Goal: Information Seeking & Learning: Compare options

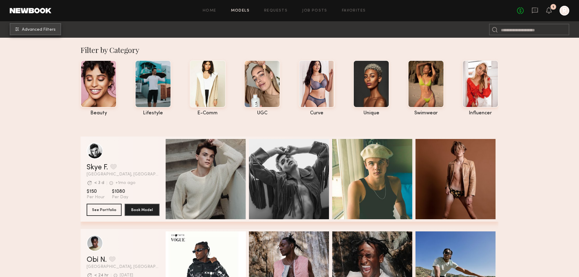
click at [50, 28] on span "Advanced Filters" at bounding box center [39, 30] width 34 height 4
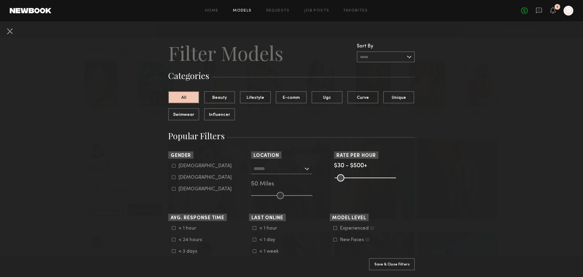
click at [172, 179] on common-framework-checkbox "[DEMOGRAPHIC_DATA]" at bounding box center [210, 177] width 77 height 5
click at [172, 178] on icon at bounding box center [174, 177] width 4 height 4
type input "**"
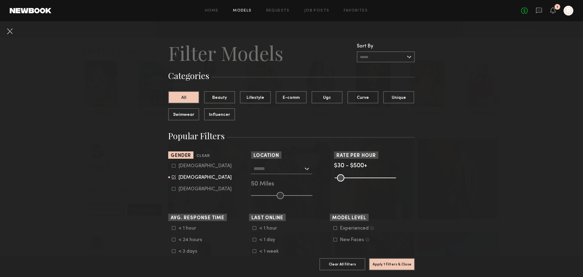
scroll to position [74, 0]
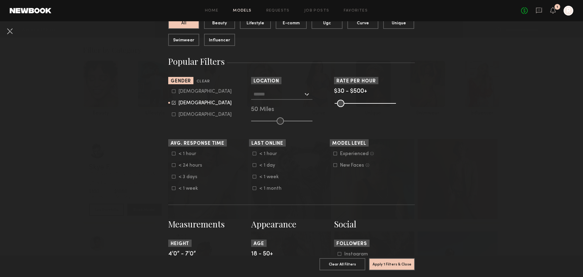
click at [356, 101] on common-range-minmax at bounding box center [364, 102] width 61 height 7
click at [357, 103] on common-range-minmax at bounding box center [364, 102] width 61 height 7
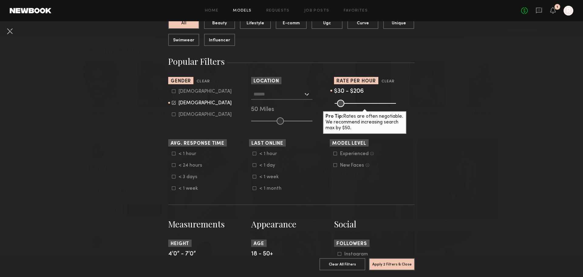
drag, startPoint x: 389, startPoint y: 103, endPoint x: 356, endPoint y: 102, distance: 32.5
type input "***"
click at [356, 102] on input "range" at bounding box center [365, 103] width 61 height 7
click at [254, 166] on icon at bounding box center [255, 165] width 4 height 4
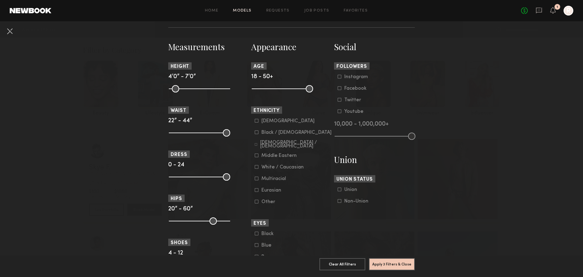
scroll to position [0, 0]
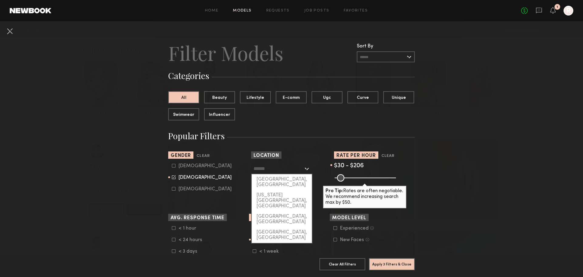
click at [294, 171] on input "text" at bounding box center [279, 168] width 50 height 10
click at [268, 169] on input "text" at bounding box center [279, 168] width 50 height 10
click at [266, 179] on div "[GEOGRAPHIC_DATA], [GEOGRAPHIC_DATA]" at bounding box center [282, 182] width 60 height 16
type input "*********"
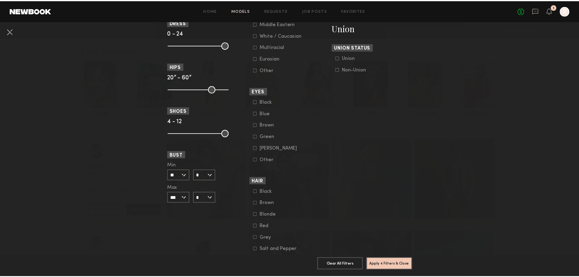
scroll to position [415, 0]
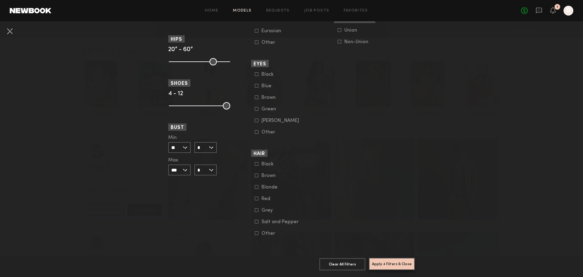
click at [394, 262] on button "Apply 4 Filters & Close" at bounding box center [392, 264] width 46 height 12
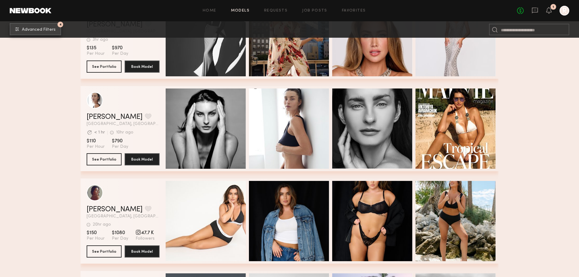
scroll to position [340, 0]
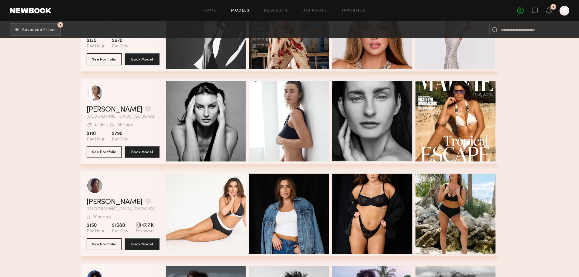
click at [462, 193] on div "Quick Preview" at bounding box center [455, 213] width 80 height 80
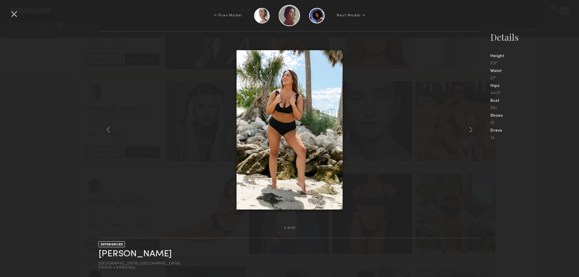
click at [473, 126] on common-icon at bounding box center [471, 130] width 10 height 10
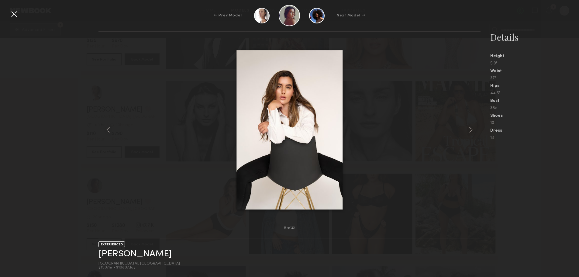
click at [473, 127] on common-icon at bounding box center [471, 130] width 10 height 10
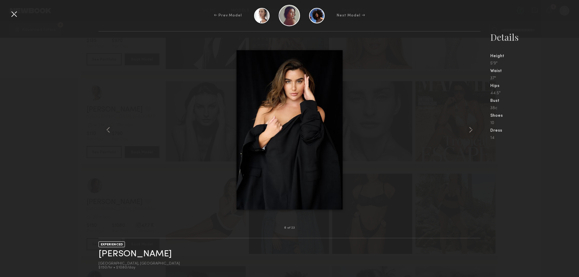
click at [473, 128] on common-icon at bounding box center [471, 130] width 10 height 10
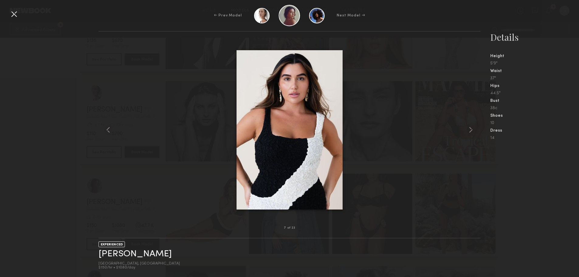
click at [473, 129] on common-icon at bounding box center [471, 130] width 10 height 10
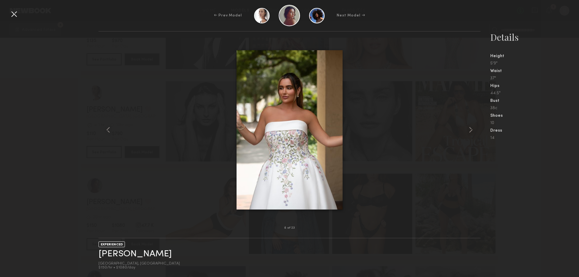
click at [473, 129] on common-icon at bounding box center [471, 130] width 10 height 10
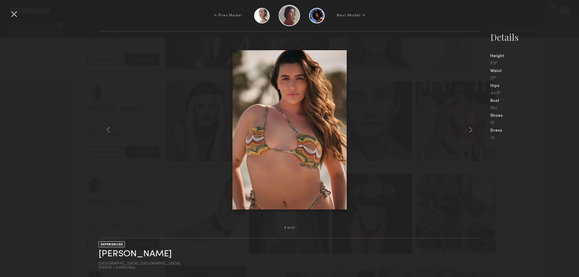
click at [473, 129] on common-icon at bounding box center [471, 130] width 10 height 10
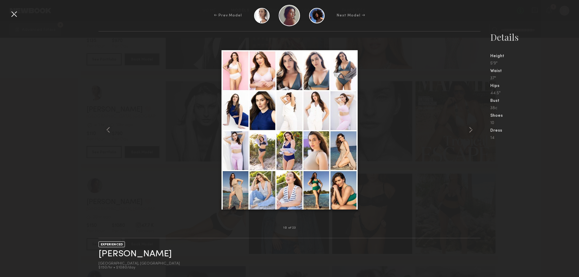
click at [12, 13] on div at bounding box center [14, 14] width 10 height 10
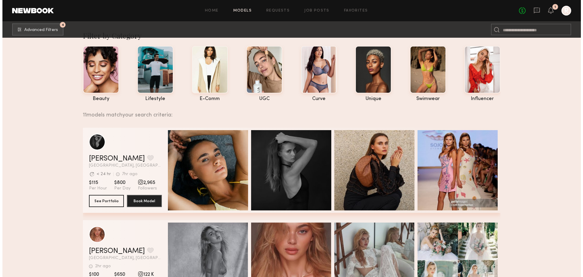
scroll to position [0, 0]
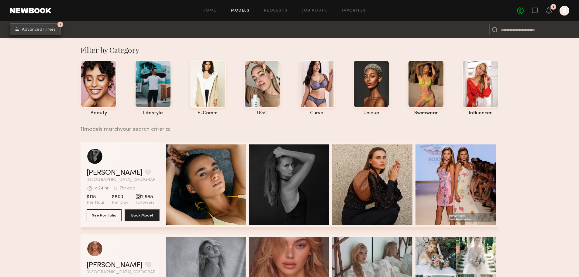
click at [44, 28] on span "Advanced Filters" at bounding box center [39, 30] width 34 height 4
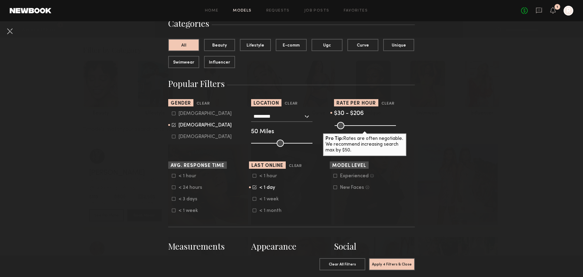
scroll to position [88, 0]
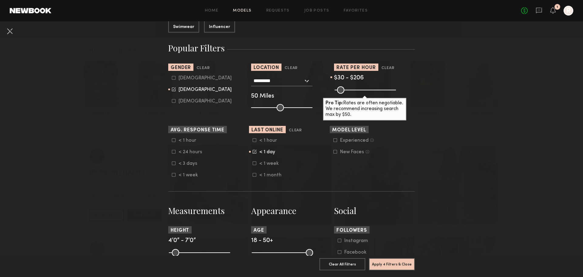
click at [253, 163] on icon at bounding box center [255, 163] width 4 height 4
click at [254, 152] on icon at bounding box center [255, 150] width 3 height 3
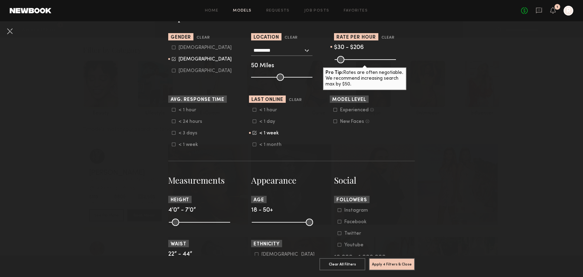
scroll to position [117, 0]
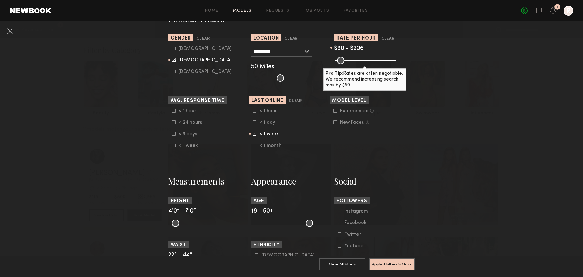
click at [335, 122] on label "New Faces Talent we’ve deemed to be in the early stages of their professional c…" at bounding box center [351, 122] width 36 height 4
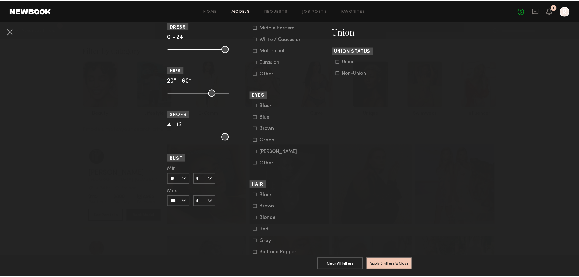
scroll to position [415, 0]
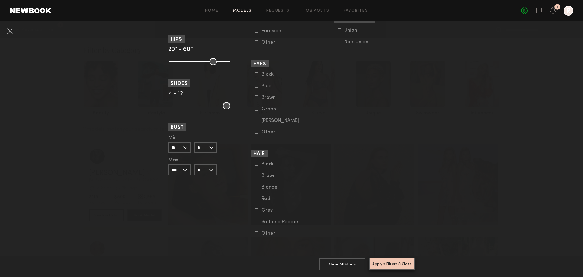
click at [386, 260] on button "Apply 5 Filters & Close" at bounding box center [392, 264] width 46 height 12
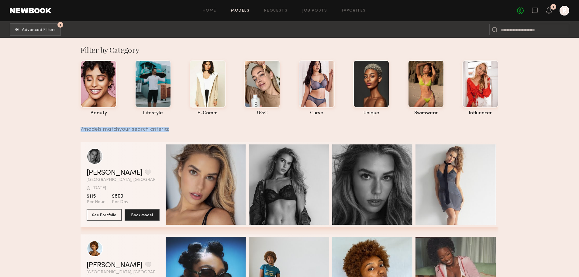
drag, startPoint x: 578, startPoint y: 66, endPoint x: 598, endPoint y: 135, distance: 71.9
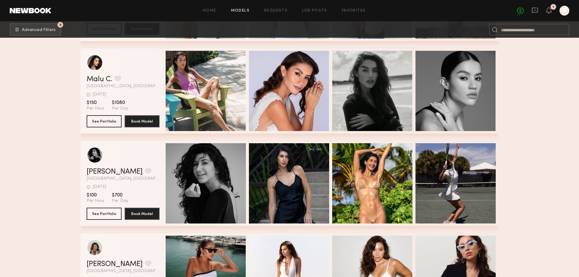
scroll to position [372, 0]
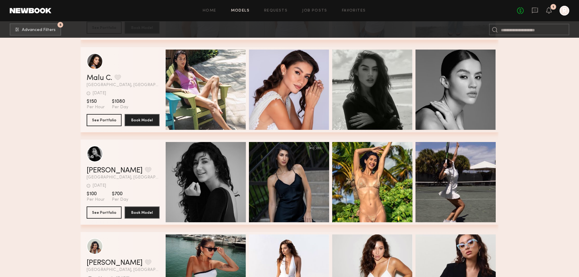
click at [451, 182] on span "Quick Preview" at bounding box center [461, 182] width 36 height 5
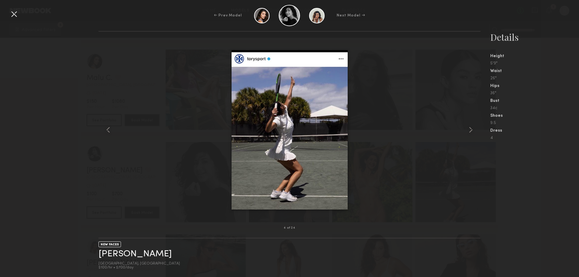
click at [296, 108] on img at bounding box center [289, 129] width 116 height 159
click at [324, 168] on img at bounding box center [289, 129] width 116 height 159
click at [13, 12] on div at bounding box center [14, 14] width 10 height 10
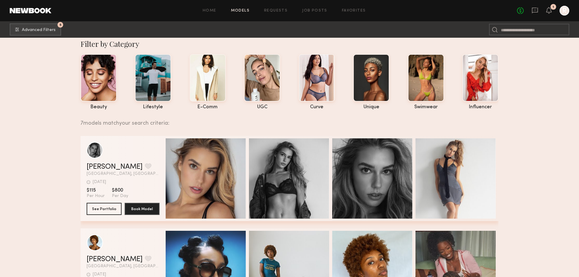
scroll to position [0, 0]
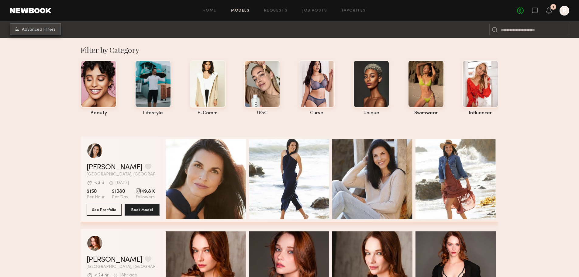
click at [33, 32] on button "Advanced Filters" at bounding box center [35, 29] width 51 height 12
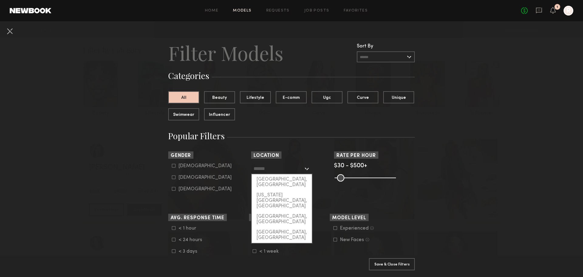
click at [293, 169] on input "text" at bounding box center [279, 168] width 50 height 10
click at [262, 178] on div "[GEOGRAPHIC_DATA], [GEOGRAPHIC_DATA]" at bounding box center [282, 182] width 60 height 16
type input "*********"
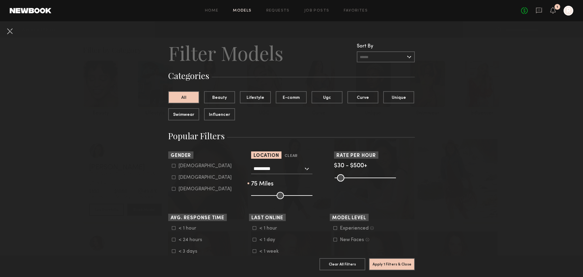
drag, startPoint x: 280, startPoint y: 196, endPoint x: 292, endPoint y: 197, distance: 11.6
type input "**"
click at [292, 197] on input "range" at bounding box center [281, 195] width 61 height 7
click at [380, 262] on button "Apply 1 Filters & Close" at bounding box center [392, 264] width 46 height 12
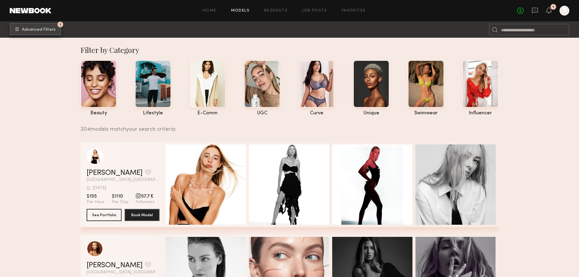
click at [54, 32] on span "Advanced Filters" at bounding box center [39, 30] width 34 height 4
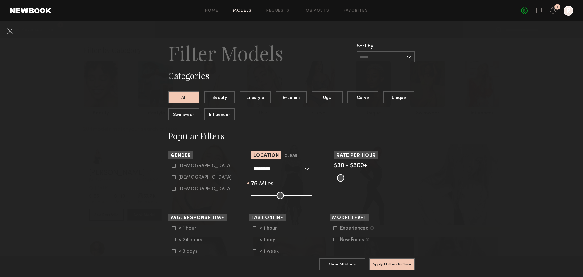
click at [369, 177] on common-range-minmax at bounding box center [364, 176] width 61 height 7
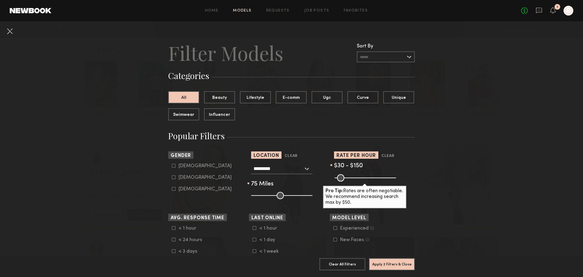
drag, startPoint x: 388, startPoint y: 177, endPoint x: 360, endPoint y: 188, distance: 30.0
type input "***"
click at [350, 180] on input "range" at bounding box center [365, 177] width 61 height 7
click at [394, 258] on button "Apply 2 Filters & Close" at bounding box center [392, 264] width 46 height 12
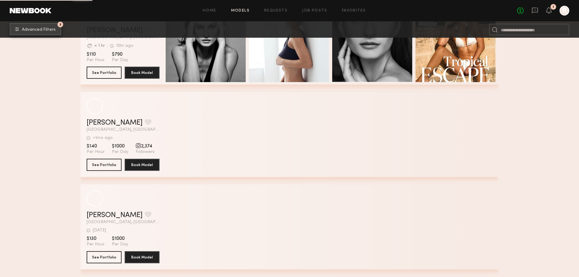
scroll to position [815, 0]
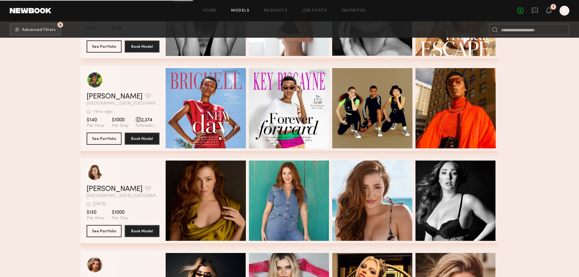
click at [290, 189] on div "Quick Preview" at bounding box center [289, 200] width 80 height 80
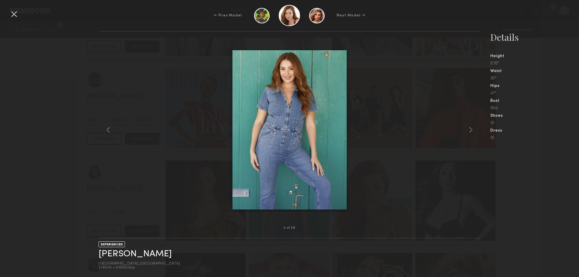
click at [470, 129] on common-icon at bounding box center [471, 130] width 10 height 10
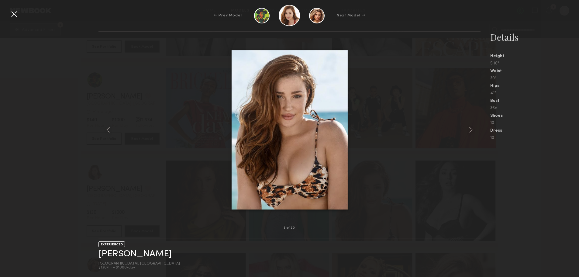
click at [470, 129] on common-icon at bounding box center [471, 130] width 10 height 10
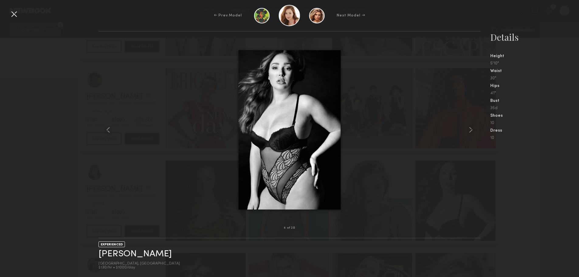
click at [470, 129] on common-icon at bounding box center [471, 130] width 10 height 10
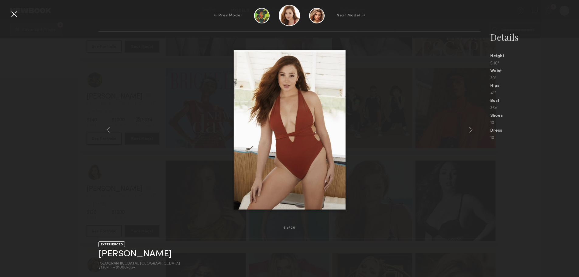
click at [470, 129] on common-icon at bounding box center [471, 130] width 10 height 10
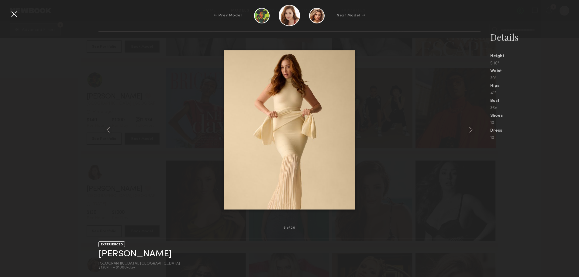
click at [18, 17] on div at bounding box center [14, 14] width 10 height 10
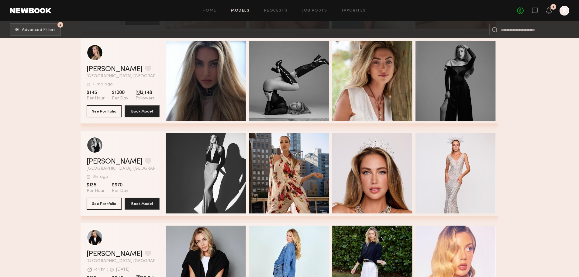
scroll to position [0, 0]
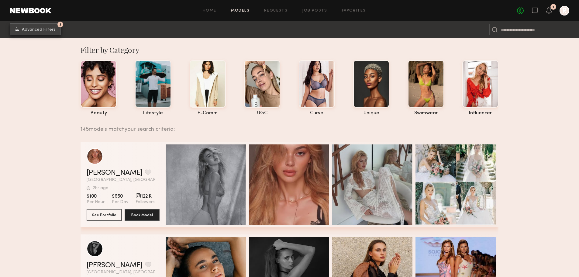
click at [41, 31] on span "Advanced Filters" at bounding box center [39, 30] width 34 height 4
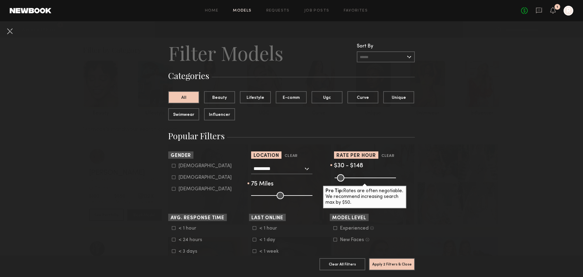
click at [172, 179] on icon at bounding box center [173, 177] width 3 height 3
type input "**"
click at [389, 262] on button "Apply 3 Filters & Close" at bounding box center [392, 264] width 46 height 12
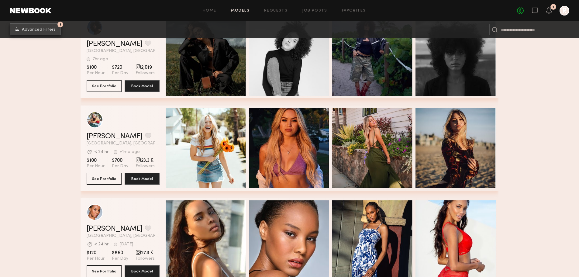
scroll to position [1662, 0]
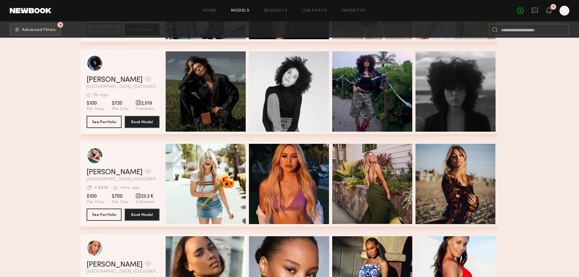
click at [220, 169] on div "Quick Preview" at bounding box center [206, 184] width 80 height 80
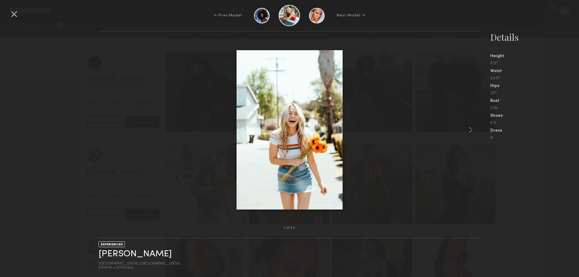
click at [473, 128] on common-icon at bounding box center [471, 130] width 10 height 10
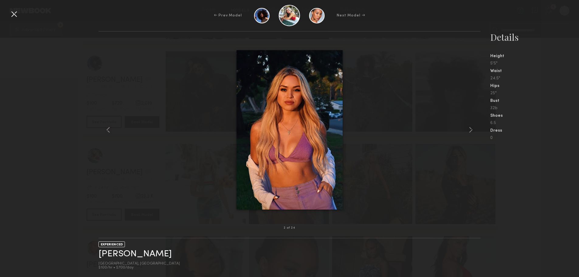
click at [473, 128] on common-icon at bounding box center [471, 130] width 10 height 10
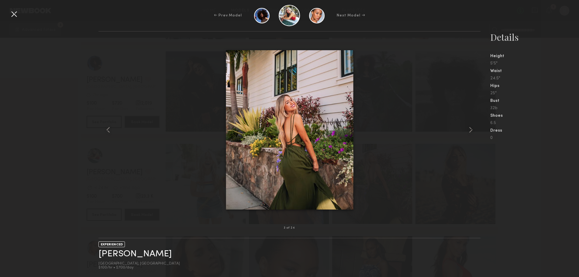
click at [473, 128] on common-icon at bounding box center [471, 130] width 10 height 10
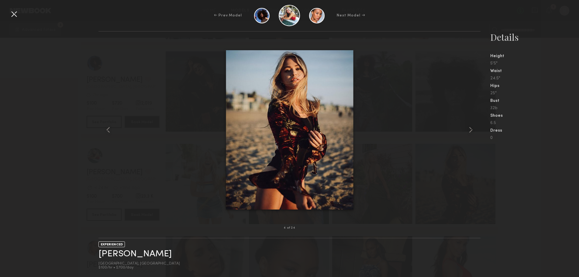
click at [473, 128] on common-icon at bounding box center [471, 130] width 10 height 10
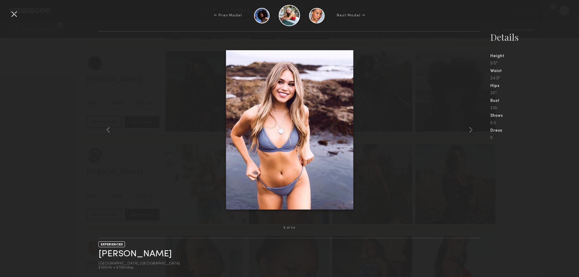
click at [472, 130] on common-icon at bounding box center [471, 130] width 10 height 10
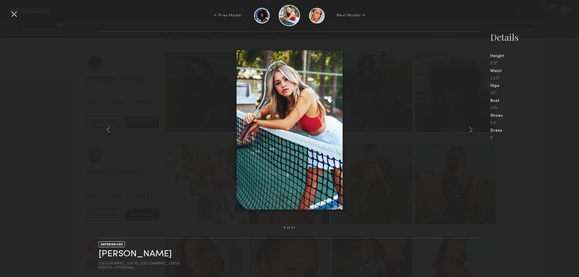
click at [472, 131] on common-icon at bounding box center [471, 130] width 10 height 10
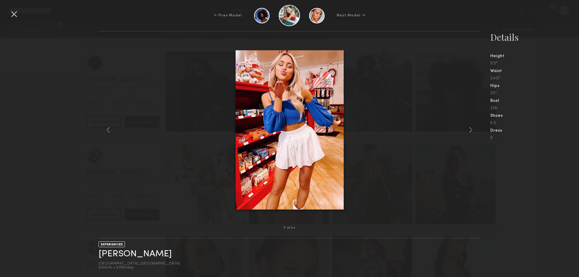
click at [349, 16] on div "Next Model →" at bounding box center [351, 15] width 28 height 5
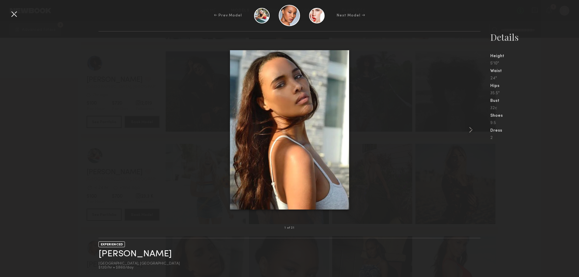
click at [349, 15] on div "Next Model →" at bounding box center [351, 15] width 28 height 5
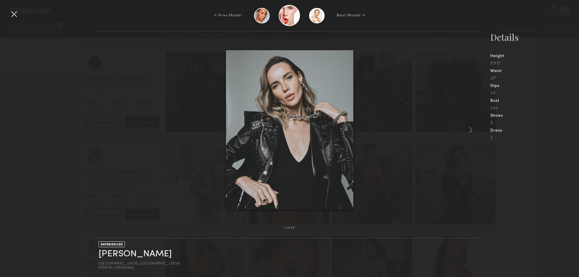
click at [471, 129] on common-icon at bounding box center [471, 130] width 10 height 10
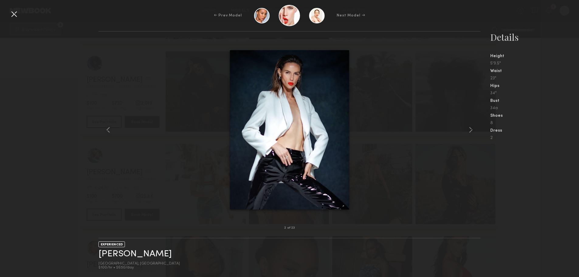
click at [471, 129] on common-icon at bounding box center [471, 130] width 10 height 10
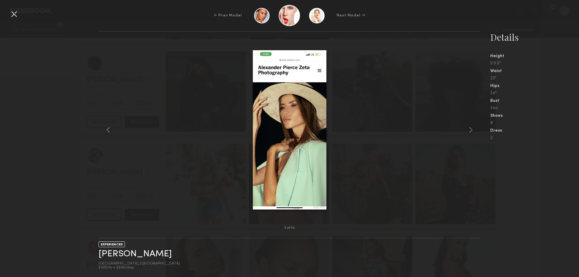
click at [348, 15] on div "Next Model →" at bounding box center [351, 15] width 28 height 5
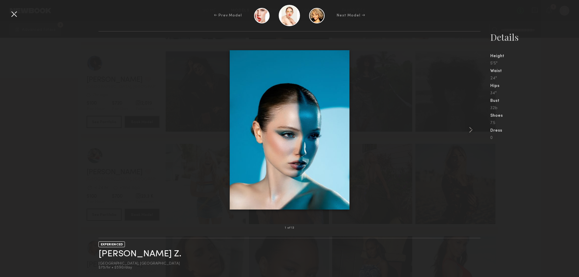
click at [468, 129] on common-icon at bounding box center [471, 130] width 10 height 10
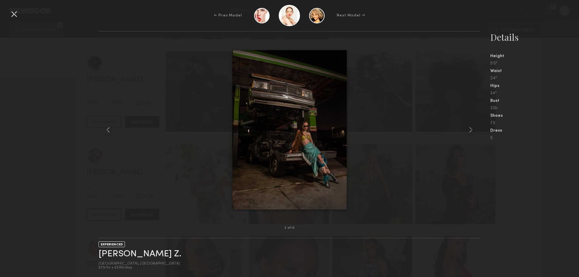
click at [468, 128] on common-icon at bounding box center [471, 130] width 10 height 10
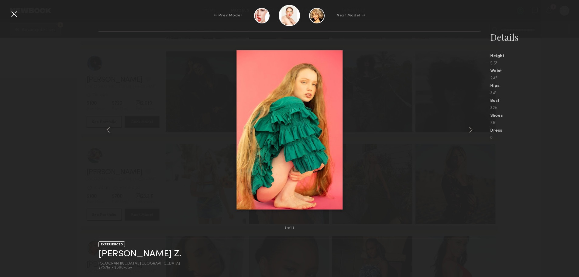
click at [471, 128] on common-icon at bounding box center [471, 130] width 10 height 10
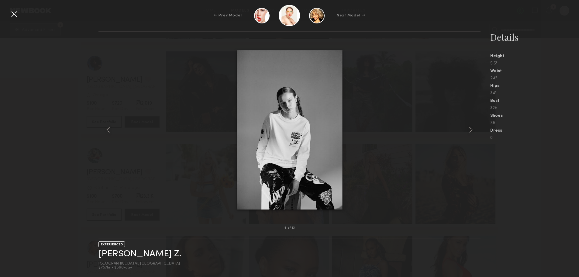
click at [351, 12] on div "← Prev Model Next Model →" at bounding box center [289, 15] width 579 height 21
click at [352, 17] on div "Next Model →" at bounding box center [351, 15] width 28 height 5
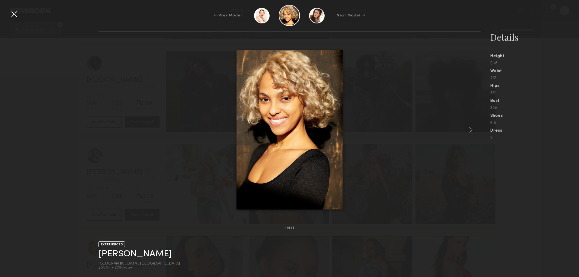
click at [471, 129] on common-icon at bounding box center [471, 130] width 10 height 10
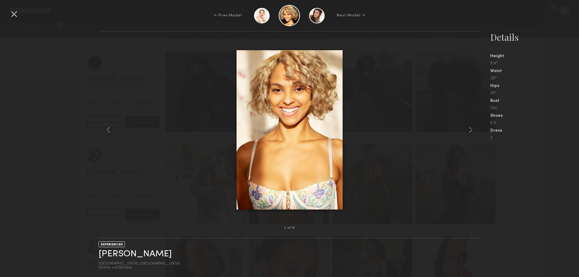
click at [471, 130] on common-icon at bounding box center [471, 130] width 10 height 10
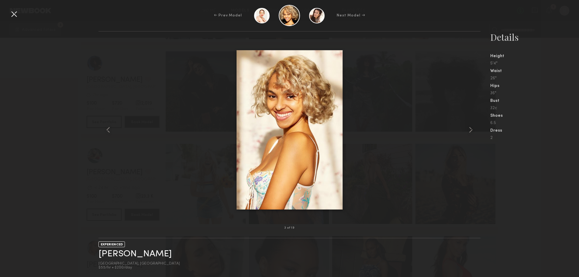
click at [354, 17] on div "Next Model →" at bounding box center [351, 15] width 28 height 5
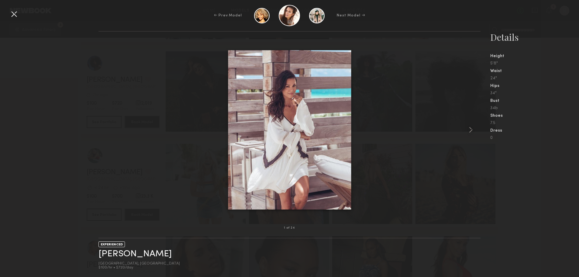
click at [471, 128] on common-icon at bounding box center [471, 130] width 10 height 10
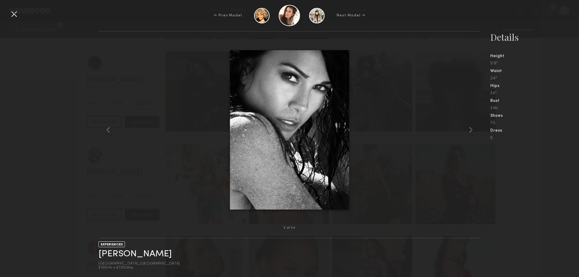
click at [471, 128] on common-icon at bounding box center [471, 130] width 10 height 10
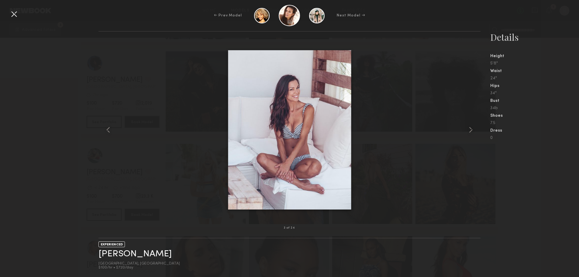
click at [468, 131] on common-icon at bounding box center [471, 130] width 10 height 10
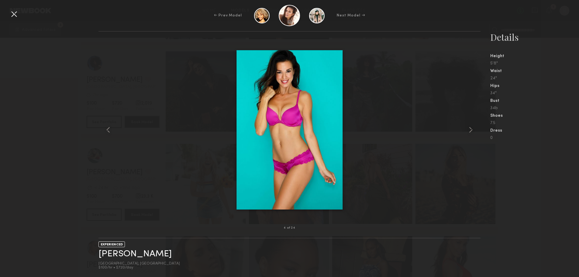
click at [469, 131] on common-icon at bounding box center [471, 130] width 10 height 10
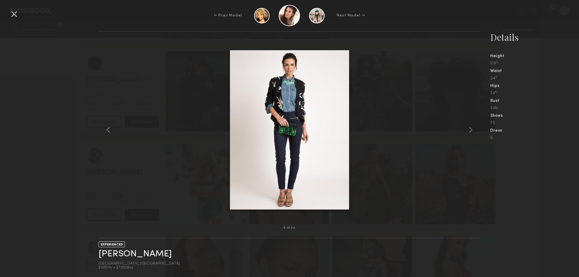
click at [469, 131] on common-icon at bounding box center [471, 130] width 10 height 10
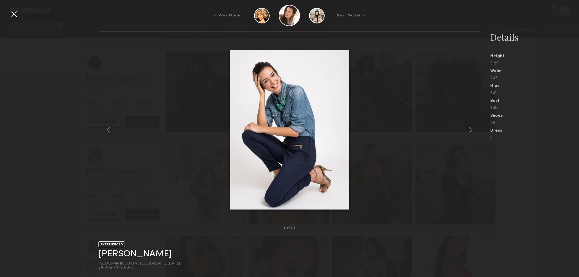
click at [469, 131] on common-icon at bounding box center [471, 130] width 10 height 10
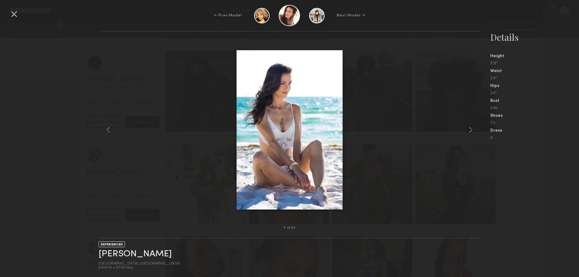
click at [472, 125] on div at bounding box center [472, 129] width 15 height 177
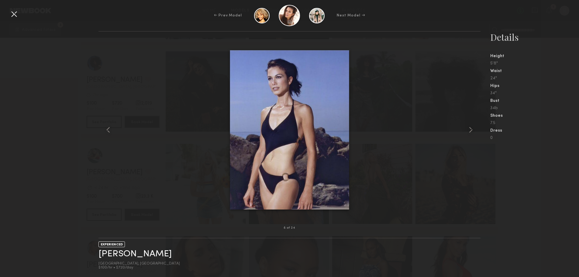
click at [10, 12] on div at bounding box center [14, 14] width 10 height 10
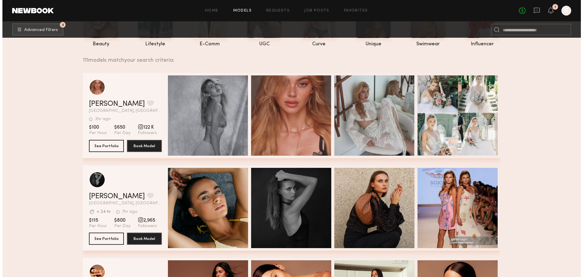
scroll to position [0, 0]
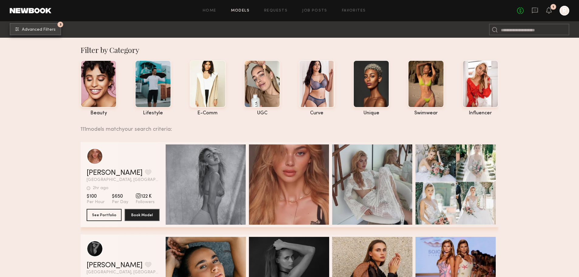
click at [51, 31] on span "Advanced Filters" at bounding box center [39, 30] width 34 height 4
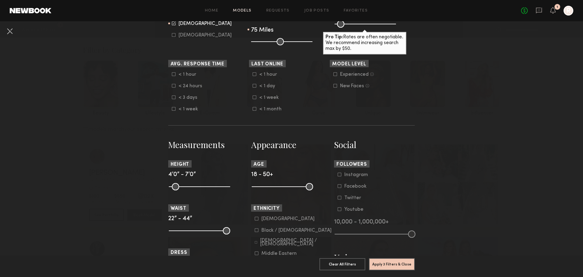
scroll to position [156, 0]
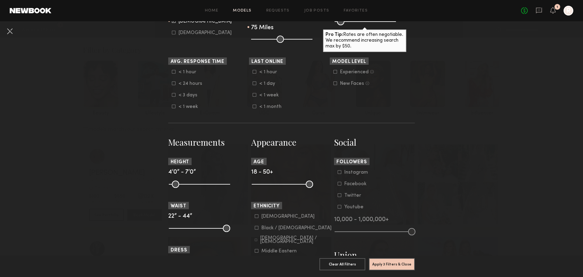
click at [280, 184] on common-range-minmax at bounding box center [281, 183] width 61 height 7
drag, startPoint x: 254, startPoint y: 183, endPoint x: 284, endPoint y: 184, distance: 30.4
type input "**"
click at [284, 184] on input "range" at bounding box center [282, 183] width 61 height 7
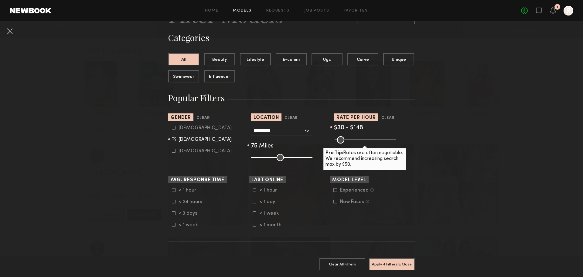
scroll to position [41, 0]
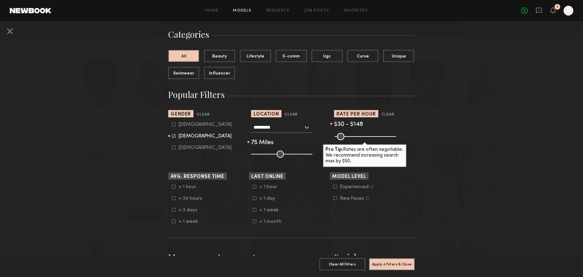
click at [253, 210] on icon at bounding box center [255, 210] width 4 height 4
drag, startPoint x: 304, startPoint y: 152, endPoint x: 400, endPoint y: 154, distance: 96.3
type input "***"
click at [313, 155] on input "range" at bounding box center [281, 153] width 61 height 7
click at [399, 258] on button "Apply 5 Filters & Close" at bounding box center [392, 264] width 46 height 12
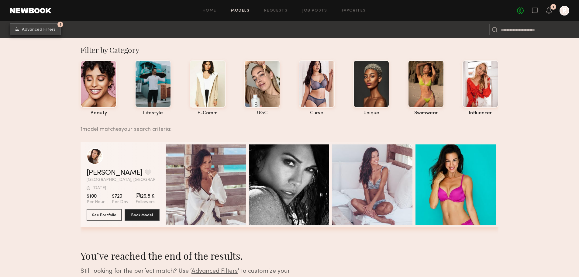
click at [32, 33] on button "5 Advanced Filters" at bounding box center [35, 29] width 51 height 12
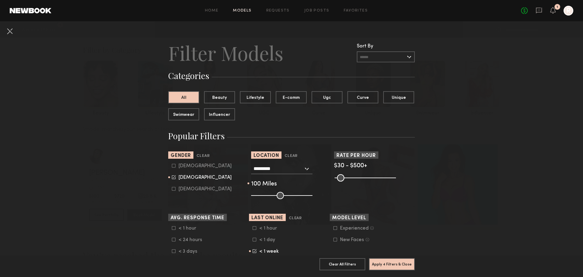
drag, startPoint x: 349, startPoint y: 177, endPoint x: 449, endPoint y: 165, distance: 101.0
click at [396, 174] on input "range" at bounding box center [365, 177] width 61 height 7
click at [375, 177] on common-range-minmax at bounding box center [364, 176] width 61 height 7
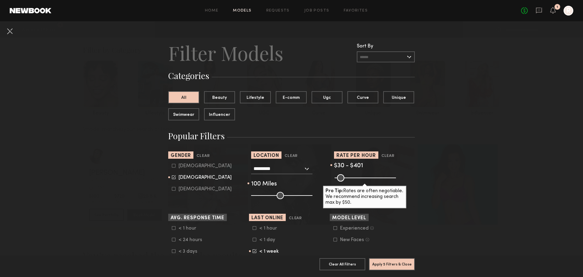
drag, startPoint x: 388, startPoint y: 176, endPoint x: 379, endPoint y: 179, distance: 10.2
type input "***"
click at [379, 179] on input "range" at bounding box center [365, 177] width 61 height 7
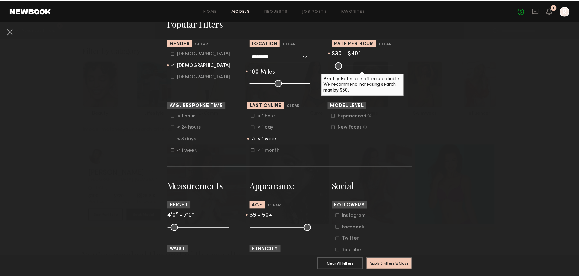
scroll to position [138, 0]
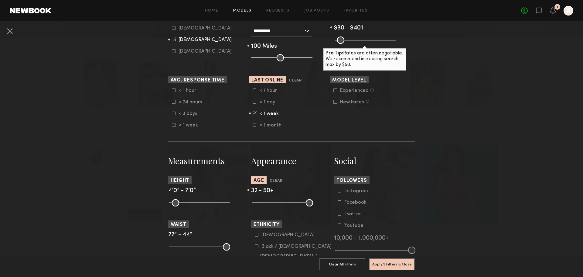
drag, startPoint x: 284, startPoint y: 202, endPoint x: 277, endPoint y: 201, distance: 7.0
type input "**"
click at [277, 201] on input "range" at bounding box center [282, 202] width 61 height 7
click at [389, 258] on button "Apply 5 Filters & Close" at bounding box center [392, 264] width 46 height 12
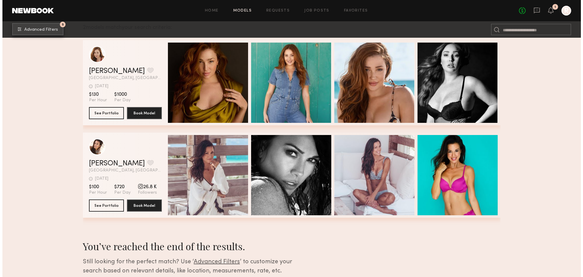
scroll to position [148, 0]
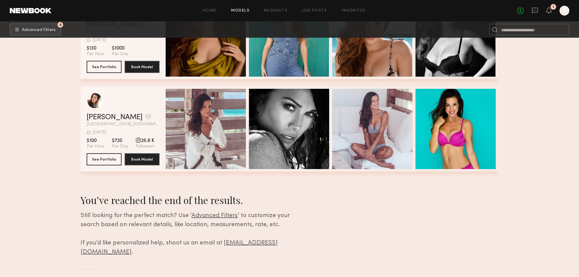
click at [217, 218] on span "Advanced Filters" at bounding box center [214, 216] width 46 height 6
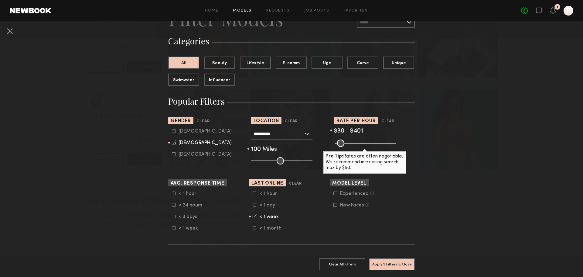
scroll to position [36, 0]
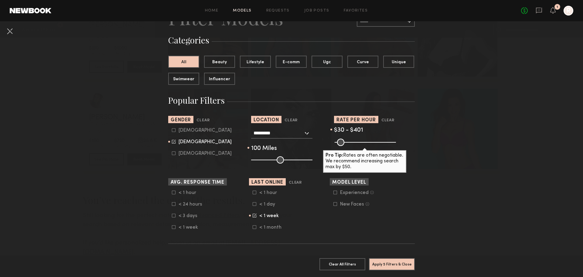
click at [282, 135] on input "*********" at bounding box center [279, 133] width 50 height 10
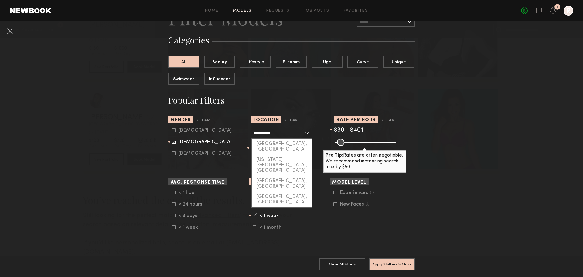
drag, startPoint x: 286, startPoint y: 133, endPoint x: 205, endPoint y: 134, distance: 80.8
click at [205, 134] on section "Sort By Rate LOW TO HIGH HIGH TO LOW Experience LOW TO HIGH HIGH TO LOW Gender …" at bounding box center [291, 140] width 247 height 48
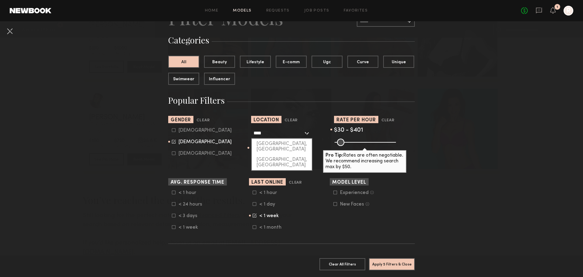
click at [268, 146] on div "[GEOGRAPHIC_DATA], [GEOGRAPHIC_DATA]" at bounding box center [282, 146] width 60 height 16
type input "**********"
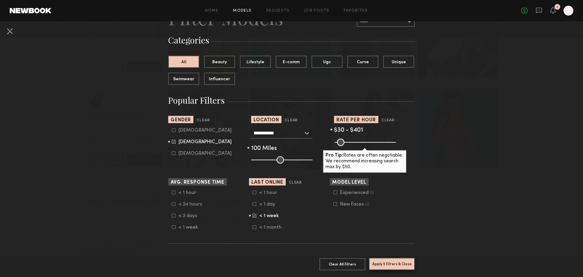
click at [401, 258] on button "Apply 5 Filters & Close" at bounding box center [392, 264] width 46 height 12
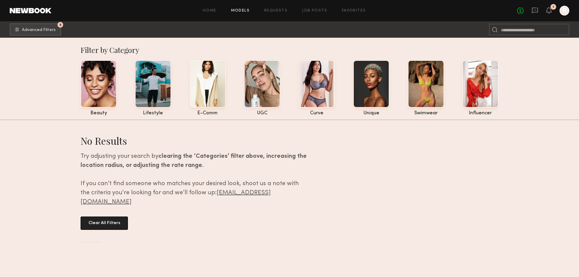
click at [121, 216] on button "Clear All Filters" at bounding box center [103, 222] width 47 height 13
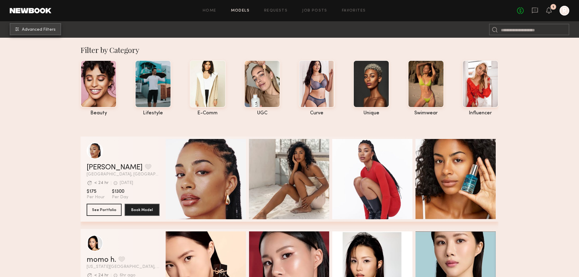
click at [50, 32] on button "Advanced Filters" at bounding box center [35, 29] width 51 height 12
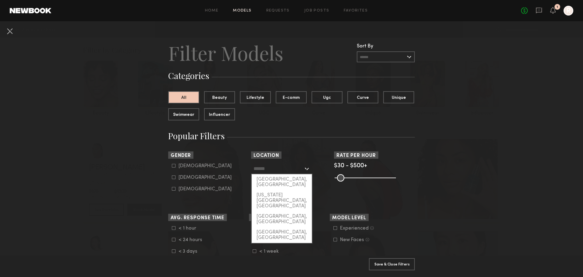
click at [283, 172] on input "text" at bounding box center [279, 168] width 50 height 10
click at [282, 179] on div "[GEOGRAPHIC_DATA], [GEOGRAPHIC_DATA]" at bounding box center [282, 182] width 60 height 16
type input "**********"
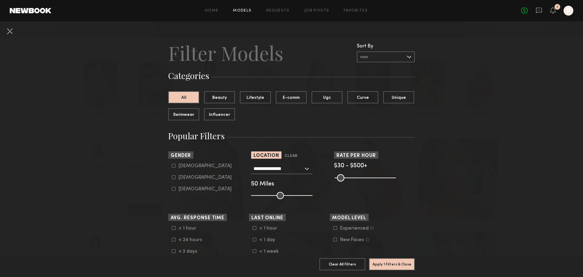
click at [172, 177] on icon at bounding box center [174, 177] width 4 height 4
type input "**"
click at [360, 177] on common-range-minmax at bounding box center [364, 176] width 61 height 7
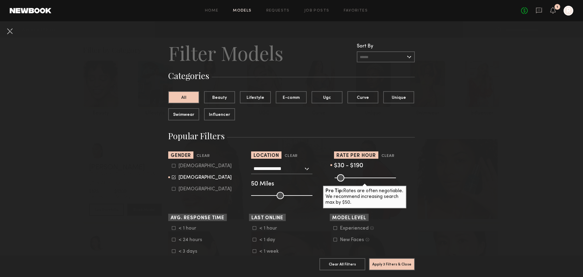
drag, startPoint x: 390, startPoint y: 177, endPoint x: 356, endPoint y: 177, distance: 34.3
type input "***"
click at [354, 177] on input "range" at bounding box center [365, 177] width 61 height 7
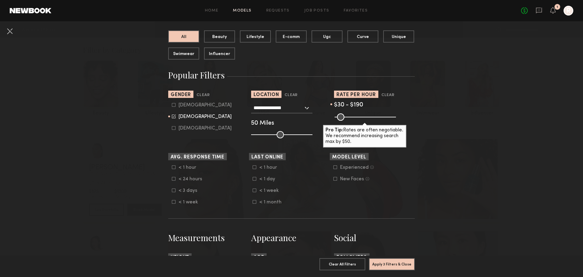
scroll to position [87, 0]
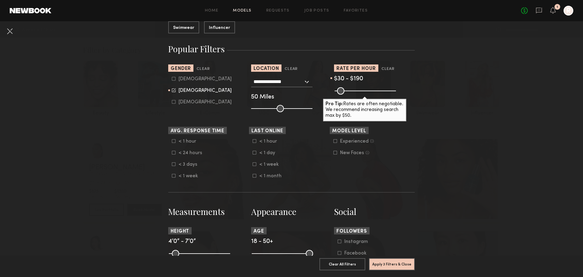
click at [254, 163] on icon at bounding box center [254, 163] width 3 height 3
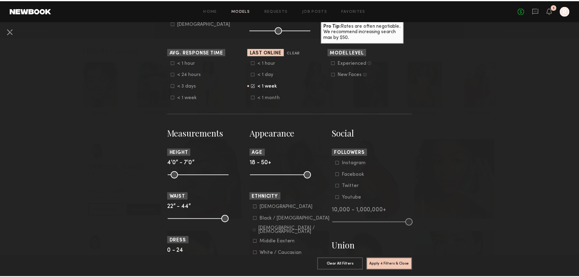
scroll to position [180, 0]
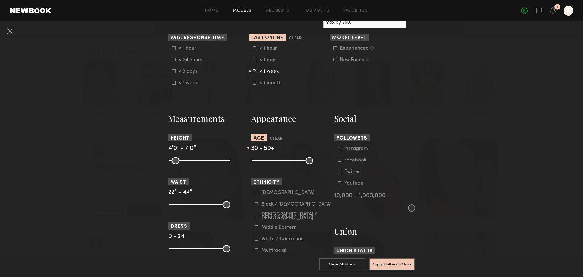
drag, startPoint x: 255, startPoint y: 159, endPoint x: 318, endPoint y: 196, distance: 73.5
type input "**"
click at [275, 160] on input "range" at bounding box center [282, 160] width 61 height 7
click at [388, 259] on button "Apply 5 Filters & Close" at bounding box center [392, 264] width 46 height 12
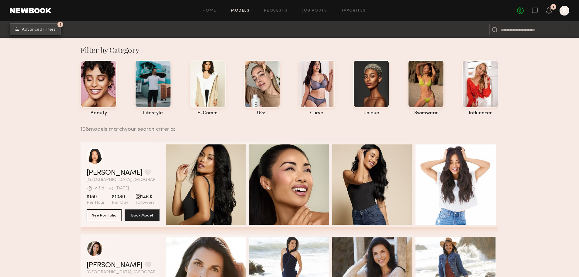
click at [45, 26] on button "5 Advanced Filters" at bounding box center [35, 29] width 51 height 12
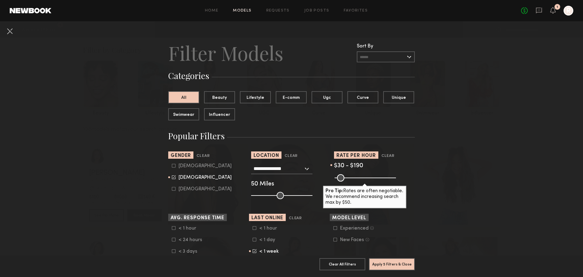
click at [334, 240] on icon at bounding box center [335, 239] width 4 height 4
click at [393, 259] on button "Apply 6 Filters & Close" at bounding box center [392, 264] width 46 height 12
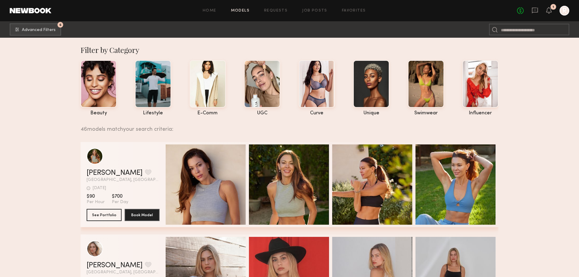
click at [213, 162] on div "Quick Preview" at bounding box center [206, 184] width 80 height 80
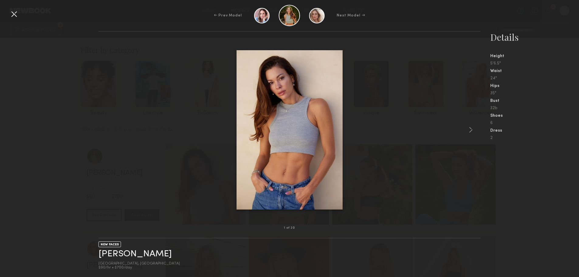
click at [468, 131] on common-icon at bounding box center [471, 130] width 10 height 10
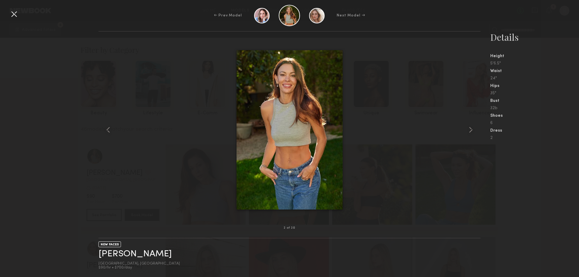
click at [468, 131] on common-icon at bounding box center [471, 130] width 10 height 10
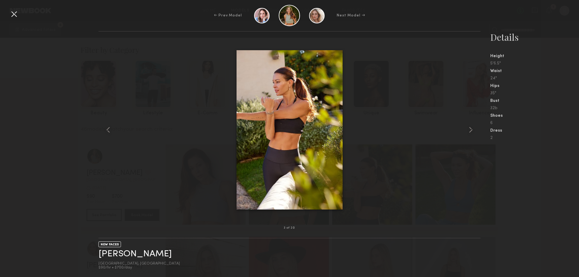
click at [468, 131] on common-icon at bounding box center [471, 130] width 10 height 10
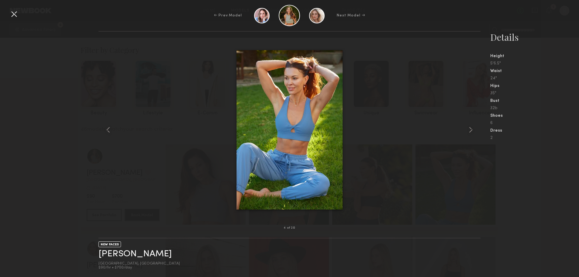
click at [468, 131] on common-icon at bounding box center [471, 130] width 10 height 10
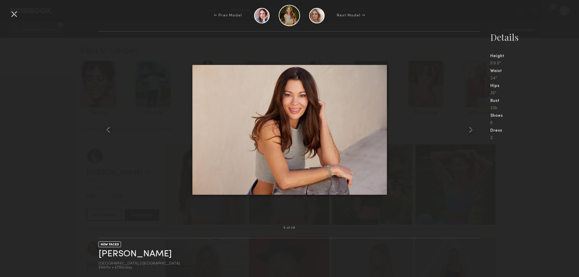
click at [15, 11] on div at bounding box center [14, 14] width 10 height 10
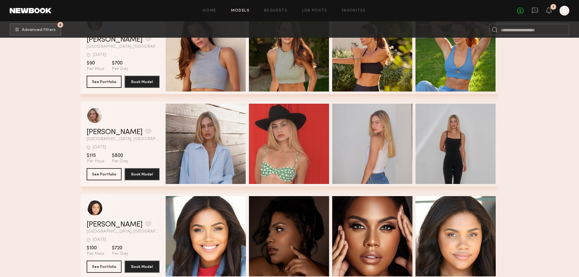
scroll to position [162, 0]
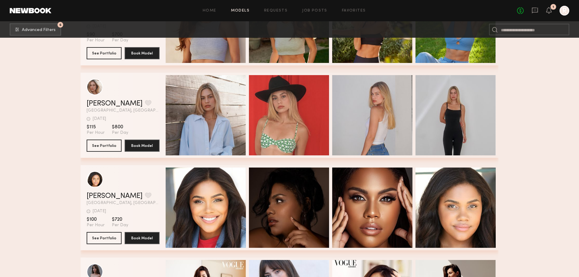
click at [219, 95] on div "[PERSON_NAME] Favorite [GEOGRAPHIC_DATA] [DATE] Last Online View Portfolio [DAT…" at bounding box center [289, 115] width 418 height 85
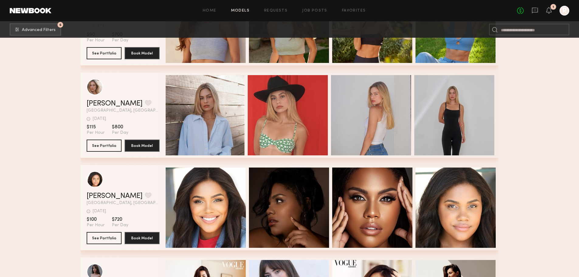
click at [202, 116] on span "Quick Preview" at bounding box center [211, 115] width 36 height 5
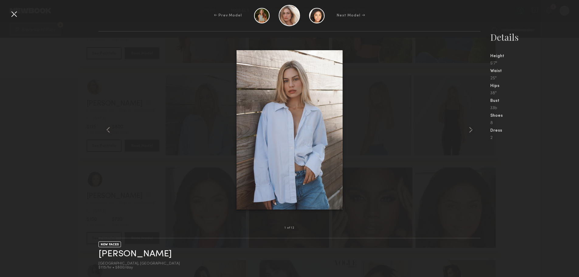
click at [471, 130] on common-icon at bounding box center [471, 130] width 10 height 10
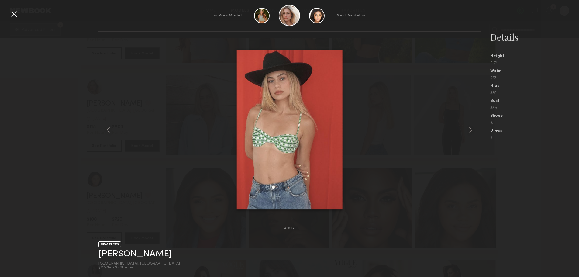
click at [471, 128] on common-icon at bounding box center [471, 130] width 10 height 10
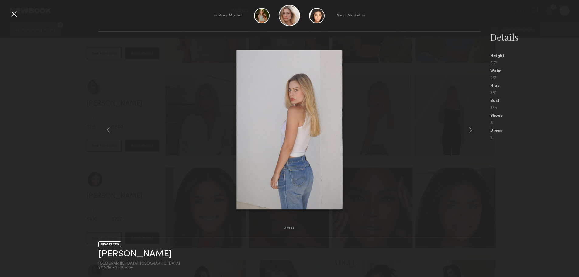
click at [471, 128] on common-icon at bounding box center [471, 130] width 10 height 10
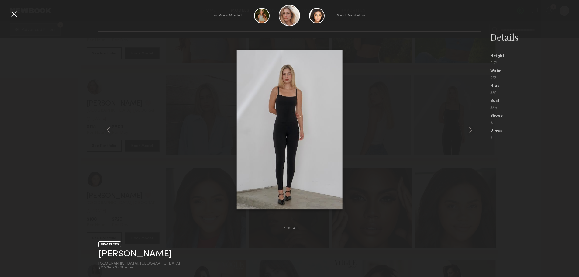
click at [11, 15] on div at bounding box center [14, 14] width 10 height 10
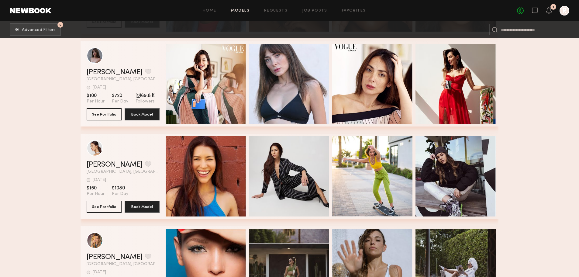
scroll to position [349, 0]
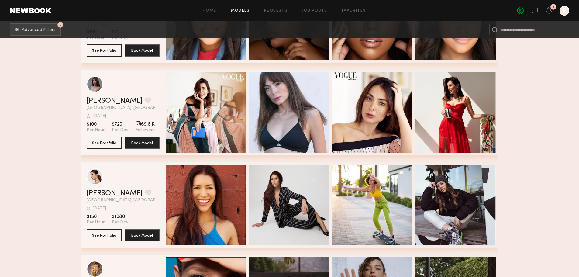
click at [233, 95] on div "Quick Preview" at bounding box center [206, 112] width 80 height 80
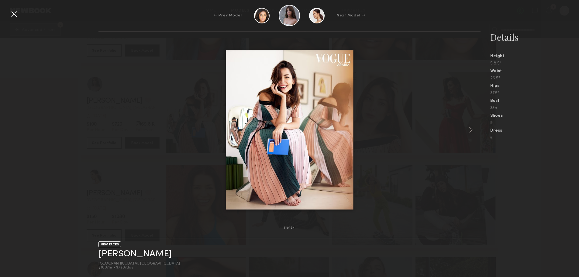
click at [472, 126] on common-icon at bounding box center [471, 130] width 10 height 10
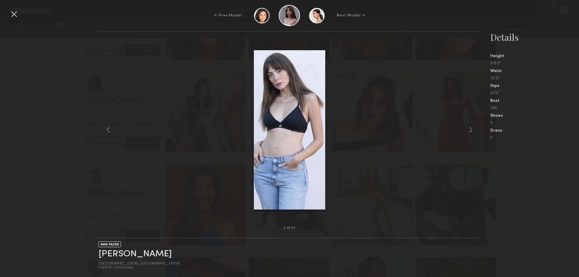
click at [472, 126] on common-icon at bounding box center [471, 130] width 10 height 10
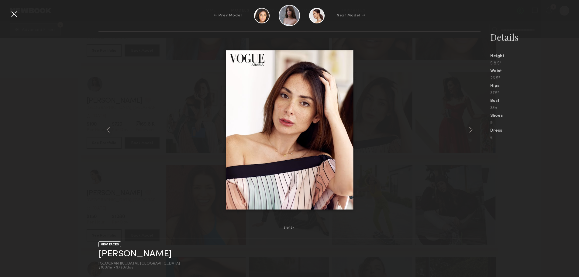
click at [472, 126] on common-icon at bounding box center [471, 130] width 10 height 10
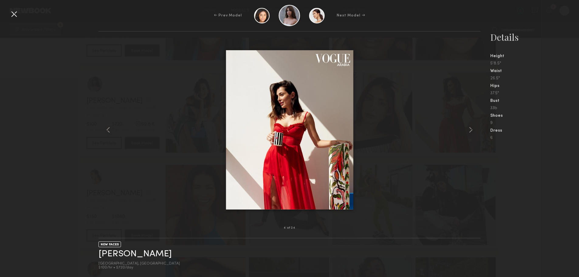
click at [472, 126] on common-icon at bounding box center [471, 130] width 10 height 10
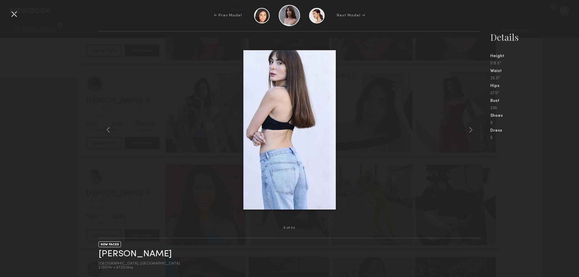
click at [471, 130] on common-icon at bounding box center [471, 130] width 10 height 10
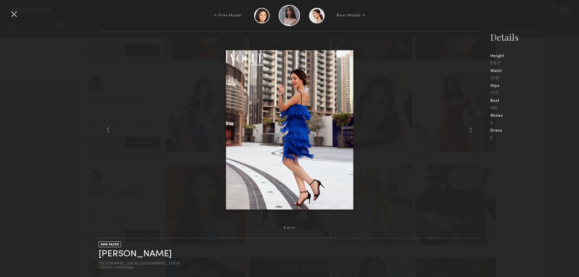
click at [471, 130] on common-icon at bounding box center [471, 130] width 10 height 10
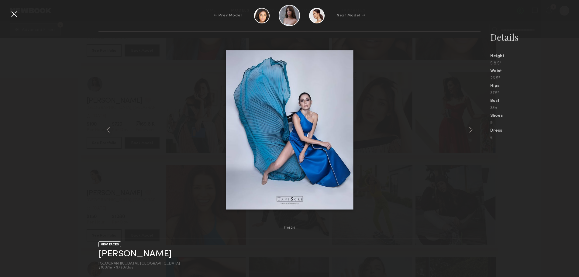
click at [471, 129] on common-icon at bounding box center [471, 130] width 10 height 10
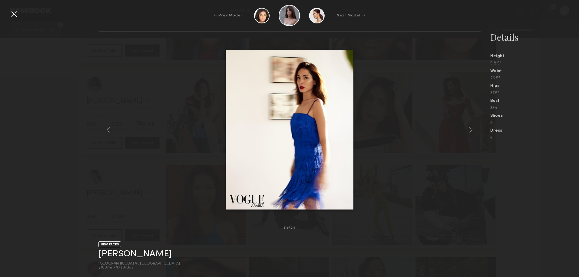
click at [469, 129] on common-icon at bounding box center [471, 130] width 10 height 10
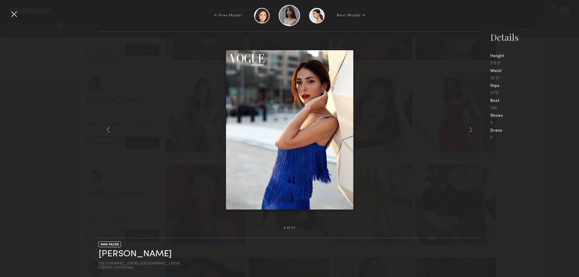
click at [469, 129] on common-icon at bounding box center [471, 130] width 10 height 10
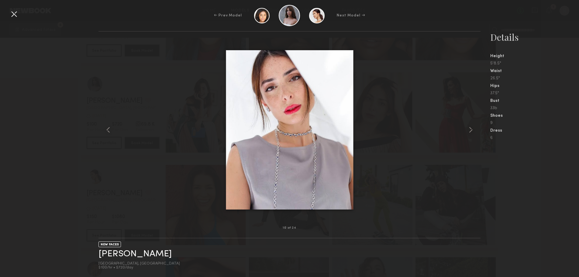
click at [13, 13] on div at bounding box center [14, 14] width 10 height 10
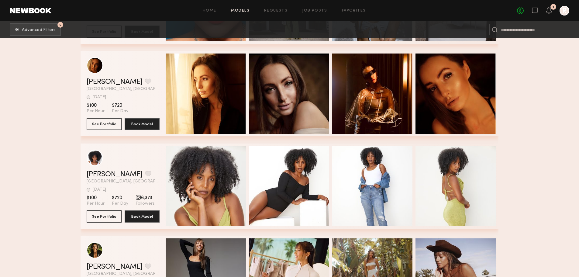
scroll to position [705, 0]
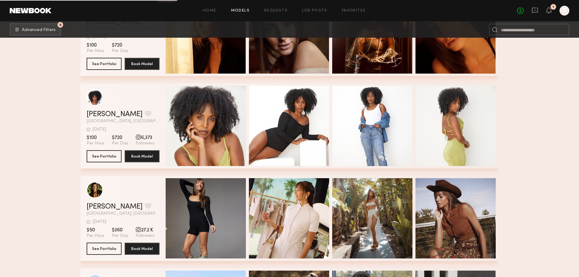
click at [196, 205] on div "Quick Preview" at bounding box center [206, 218] width 80 height 80
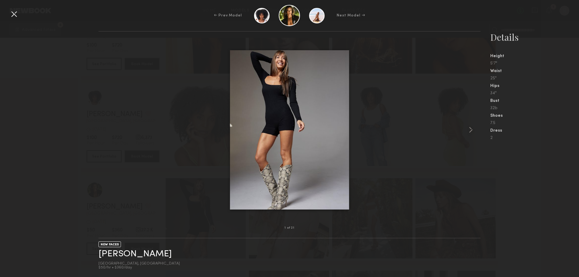
click at [467, 129] on common-icon at bounding box center [471, 130] width 10 height 10
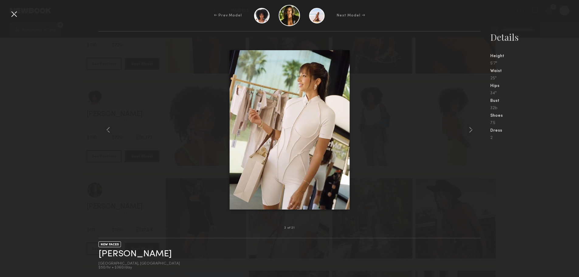
click at [467, 129] on common-icon at bounding box center [471, 130] width 10 height 10
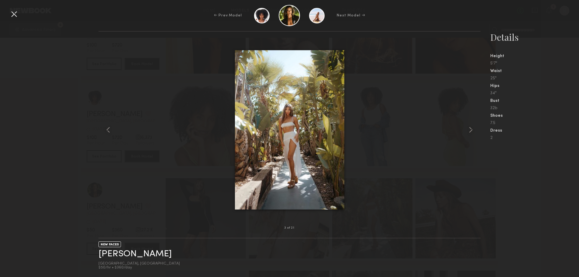
click at [467, 129] on common-icon at bounding box center [471, 130] width 10 height 10
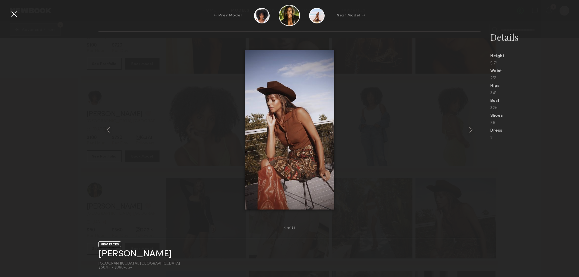
click at [467, 129] on common-icon at bounding box center [471, 130] width 10 height 10
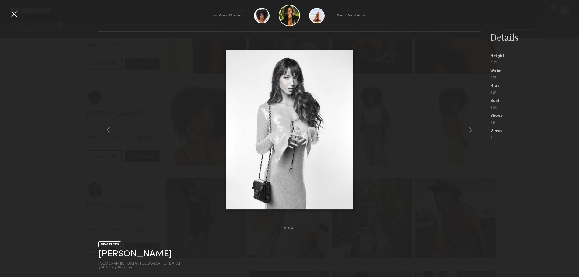
click at [467, 129] on common-icon at bounding box center [471, 130] width 10 height 10
